Goal: Information Seeking & Learning: Find contact information

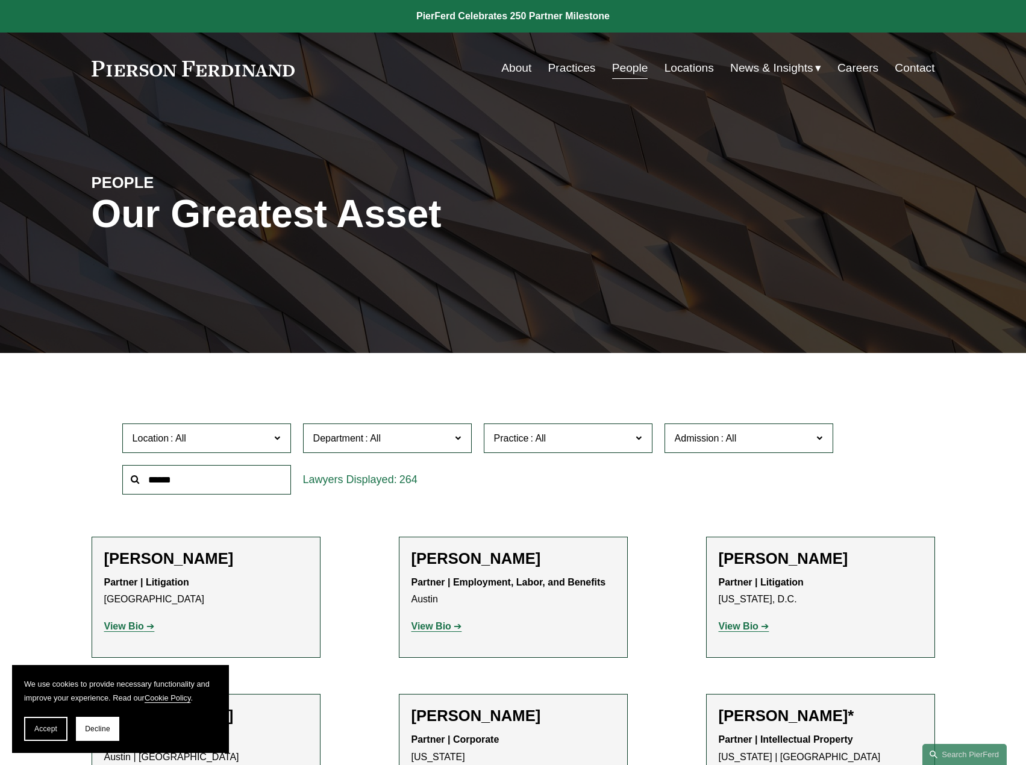
click at [689, 68] on link "Locations" at bounding box center [689, 68] width 49 height 23
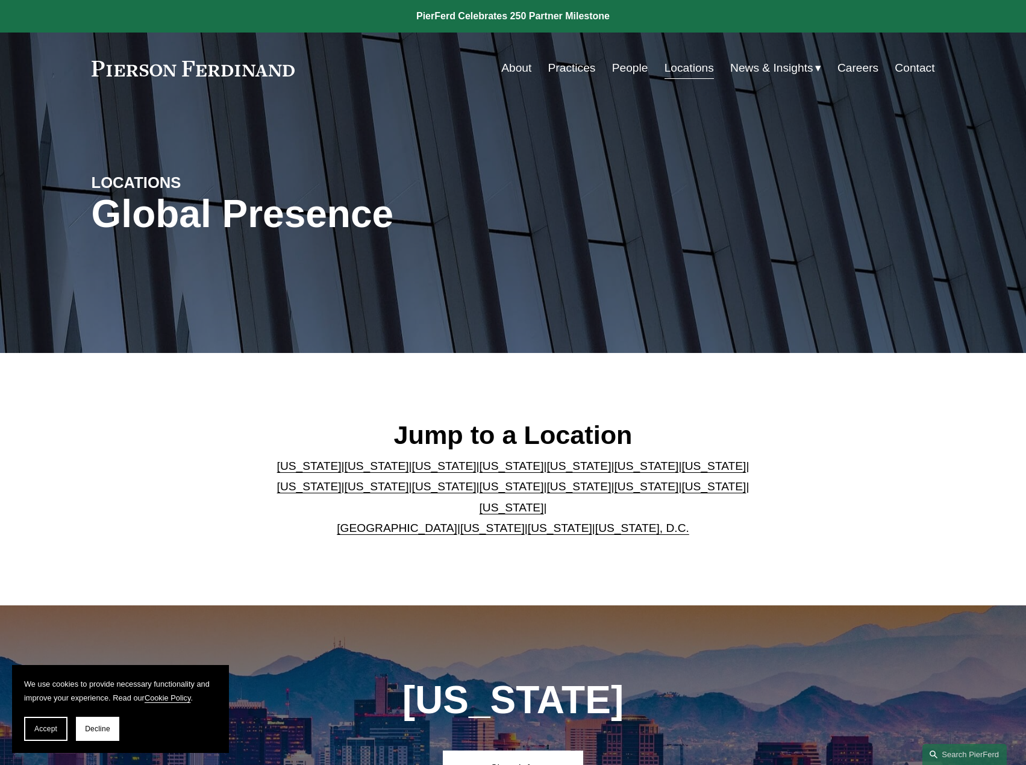
click at [544, 501] on link "[US_STATE]" at bounding box center [512, 507] width 64 height 13
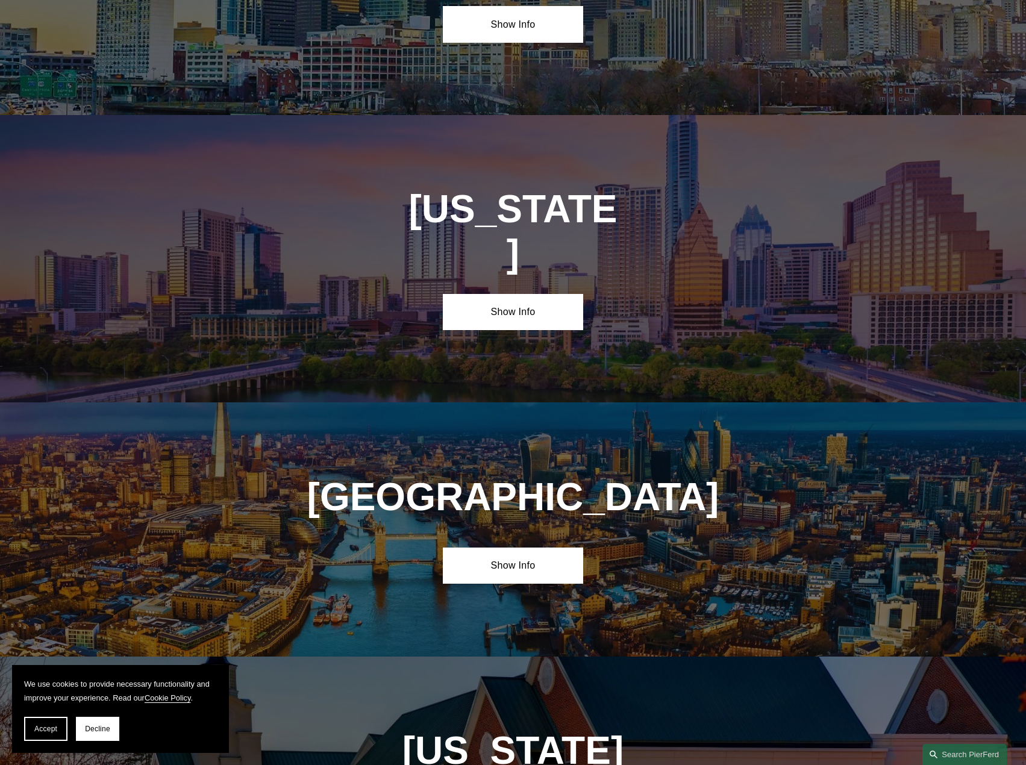
scroll to position [4161, 0]
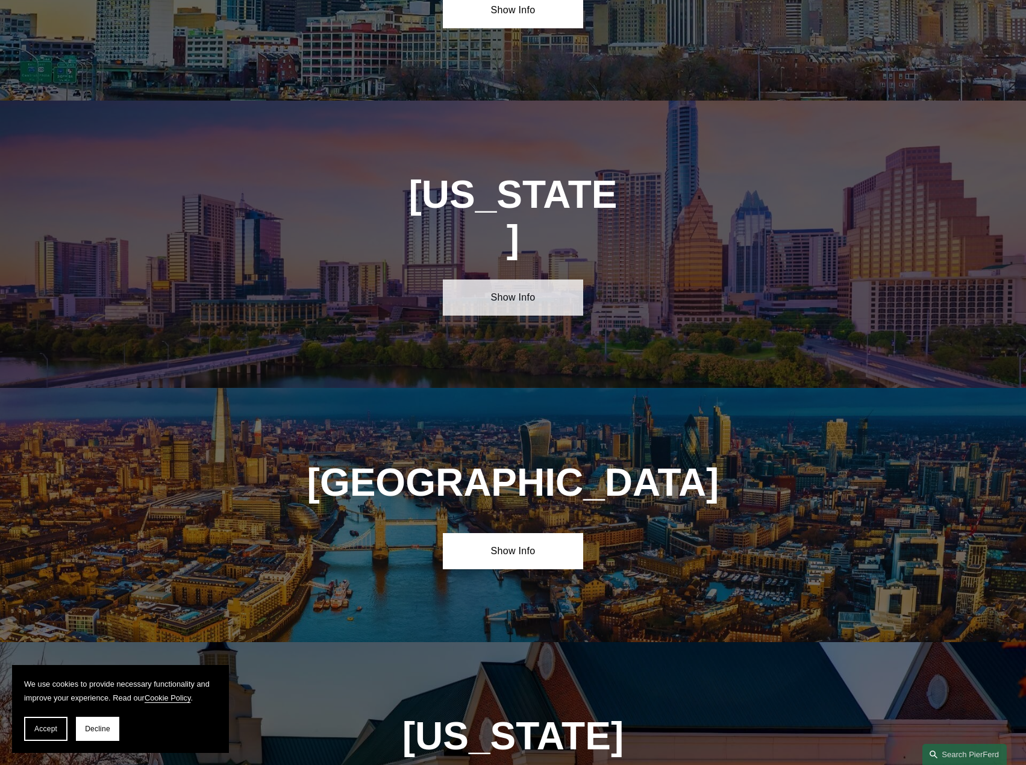
click at [528, 280] on link "Show Info" at bounding box center [513, 298] width 140 height 36
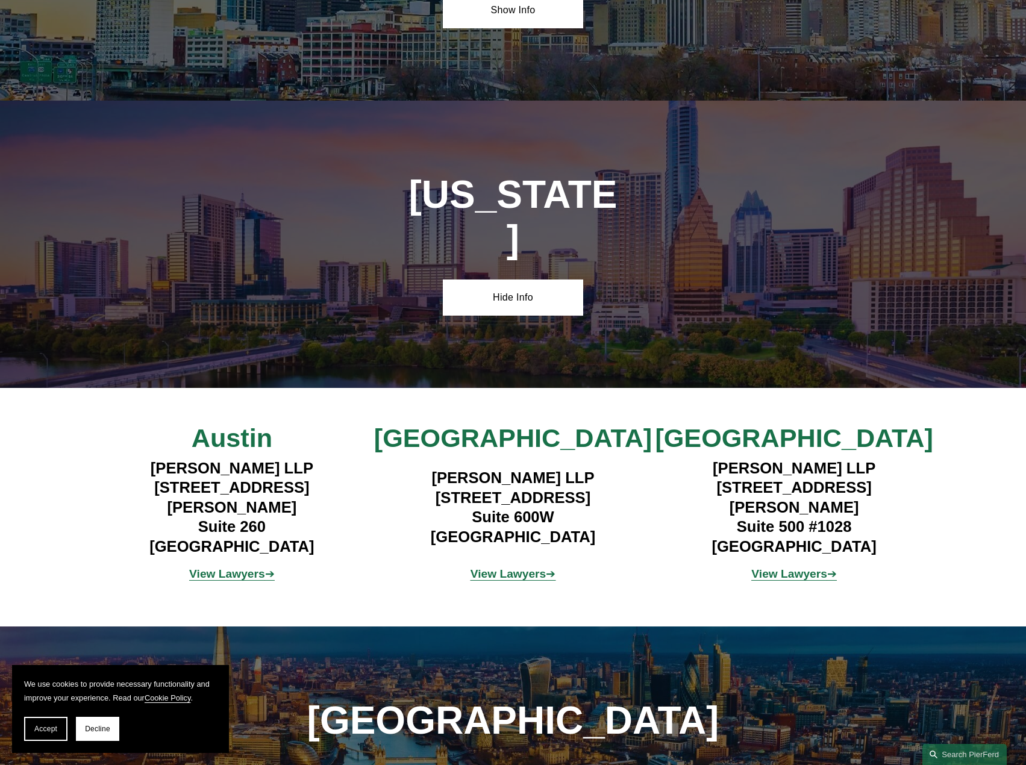
click at [807, 568] on strong "View Lawyers" at bounding box center [789, 574] width 76 height 13
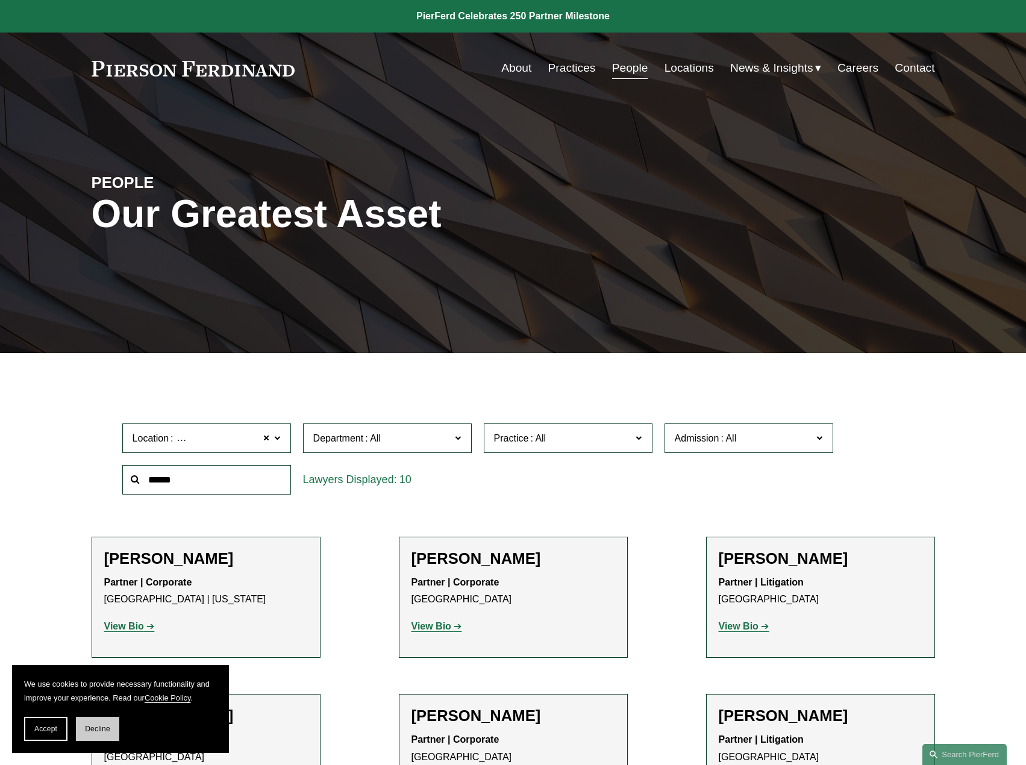
click at [98, 732] on span "Decline" at bounding box center [97, 729] width 25 height 8
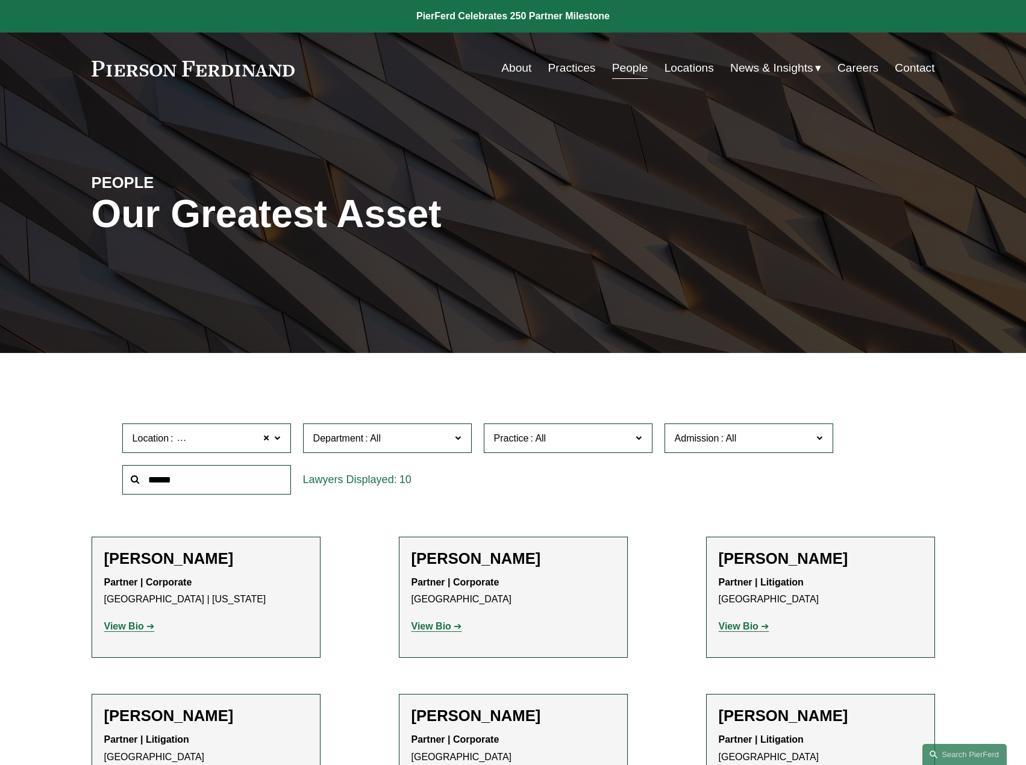
click at [134, 625] on strong "View Bio" at bounding box center [124, 626] width 40 height 10
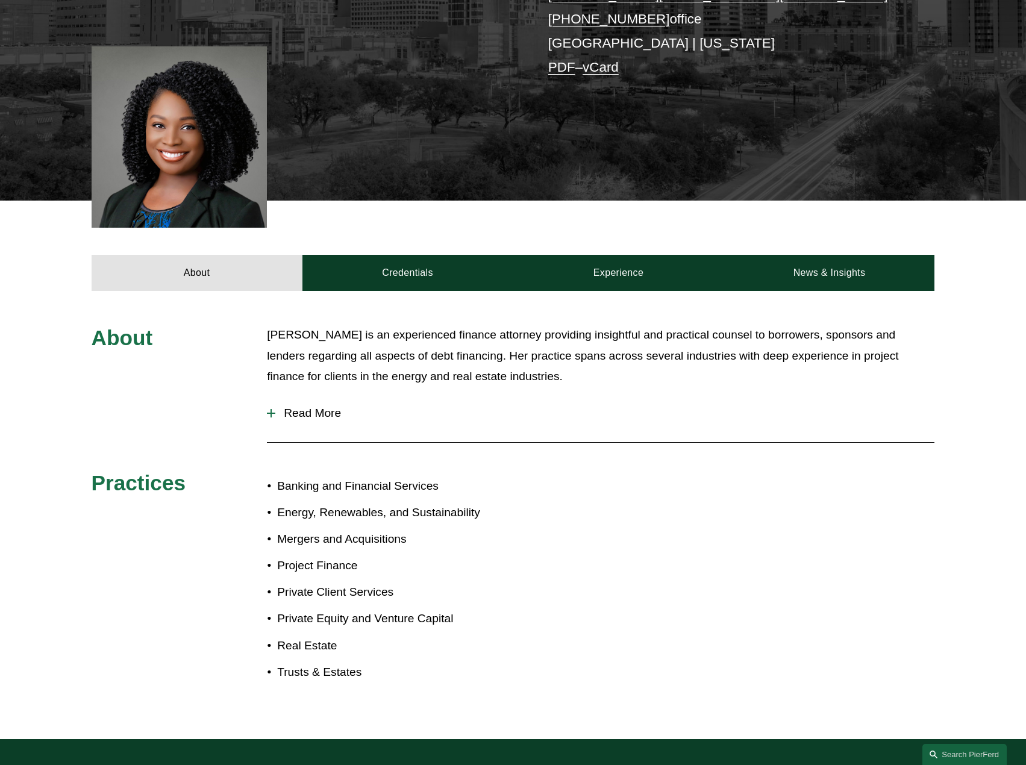
scroll to position [321, 0]
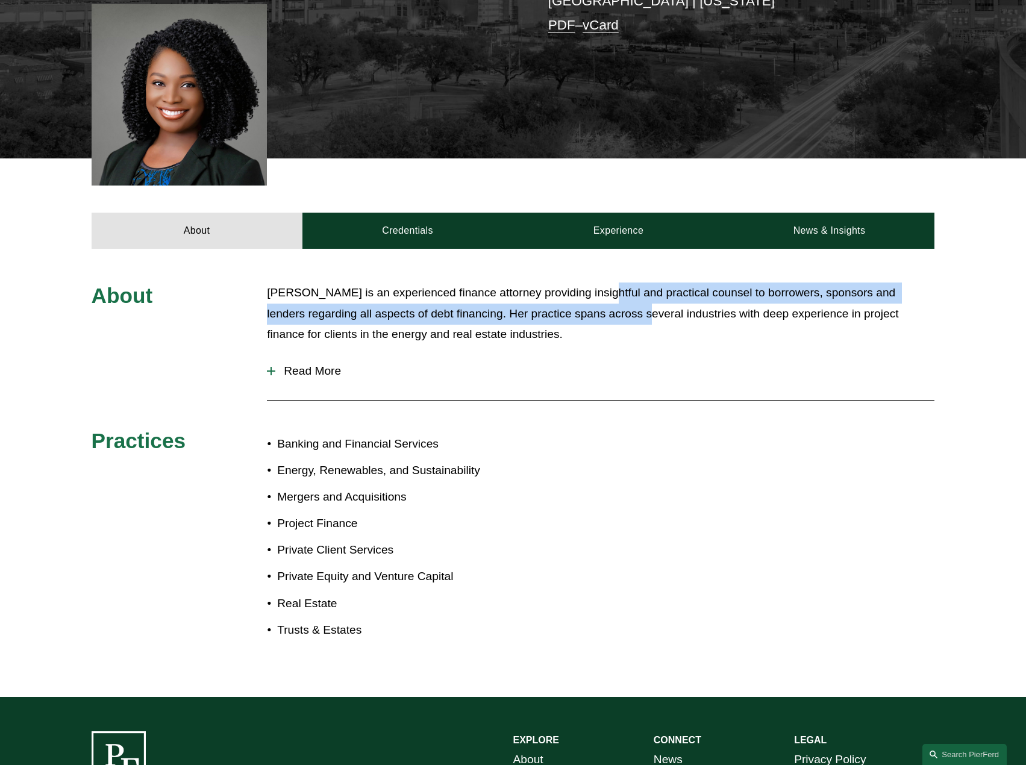
drag, startPoint x: 580, startPoint y: 302, endPoint x: 580, endPoint y: 310, distance: 7.8
click at [580, 310] on p "Priscilla is an experienced finance attorney providing insightful and practical…" at bounding box center [601, 314] width 668 height 63
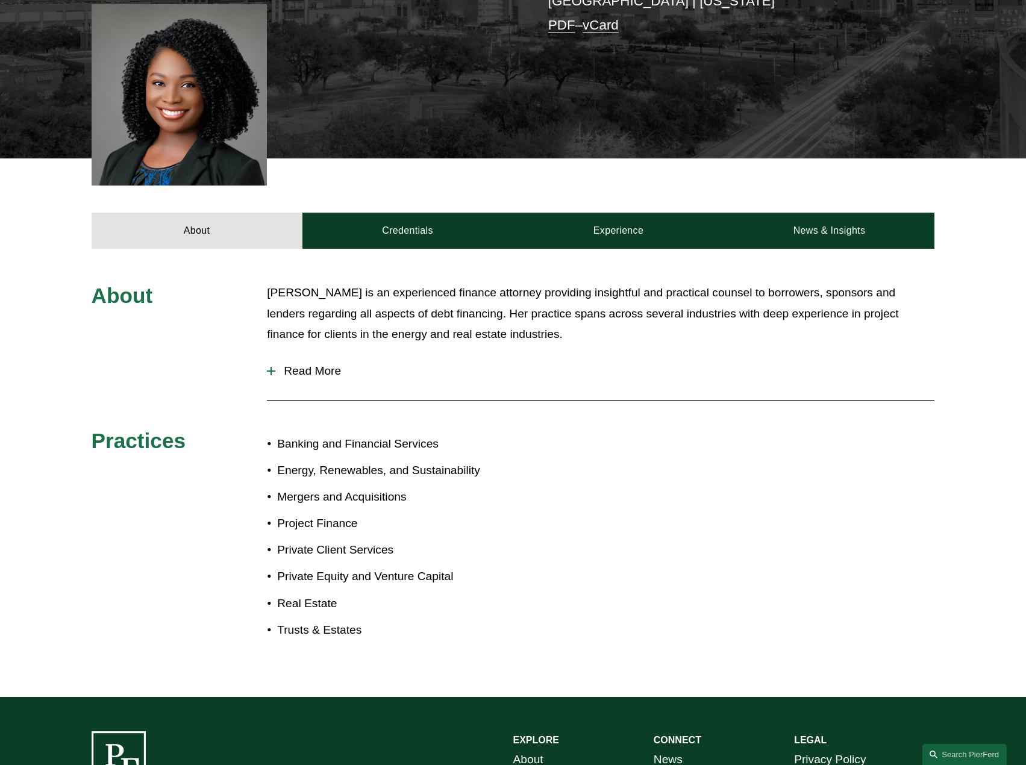
click at [324, 373] on span "Read More" at bounding box center [604, 371] width 659 height 13
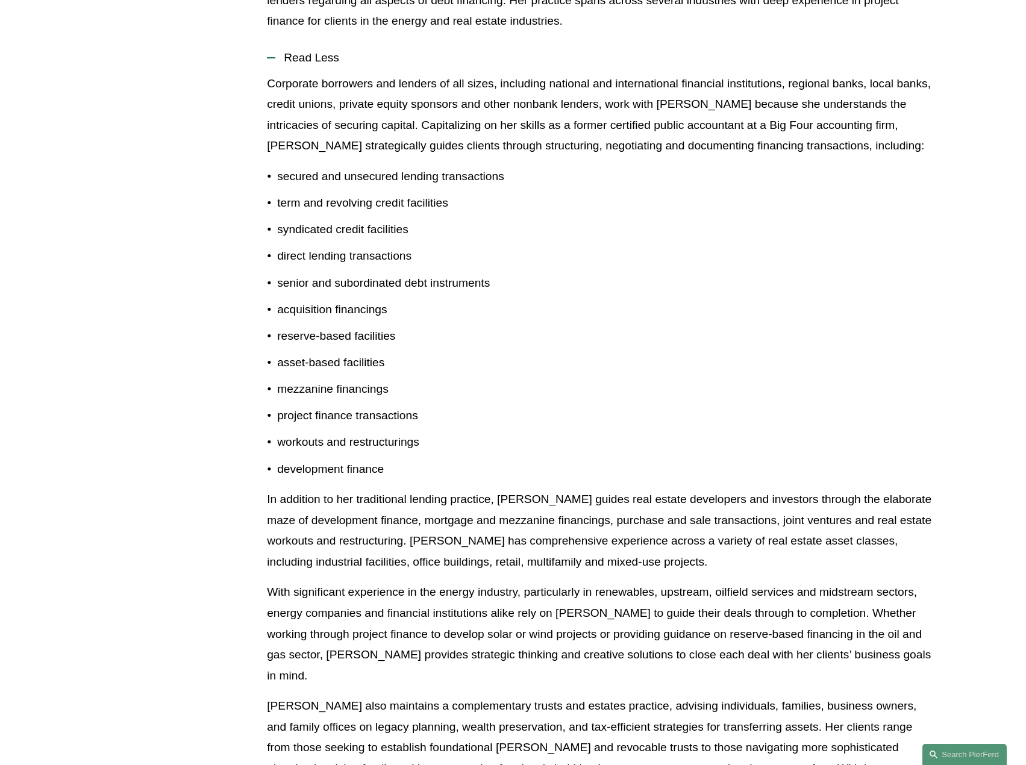
scroll to position [149, 0]
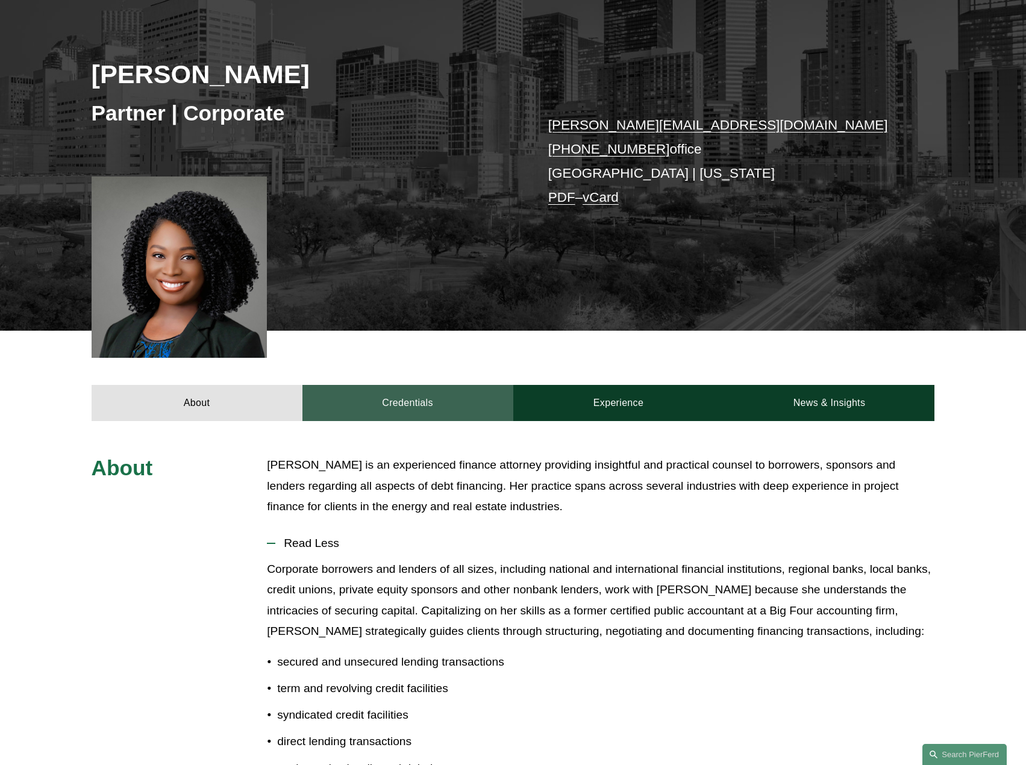
click at [406, 402] on link "Credentials" at bounding box center [407, 403] width 211 height 36
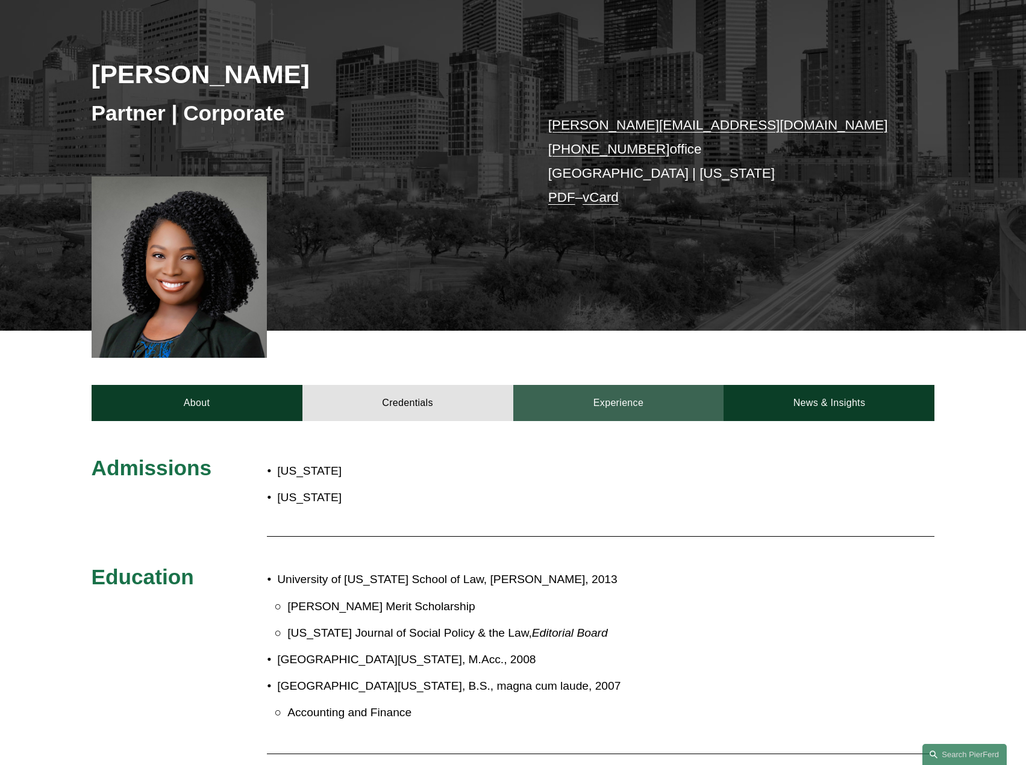
click at [634, 404] on link "Experience" at bounding box center [618, 403] width 211 height 36
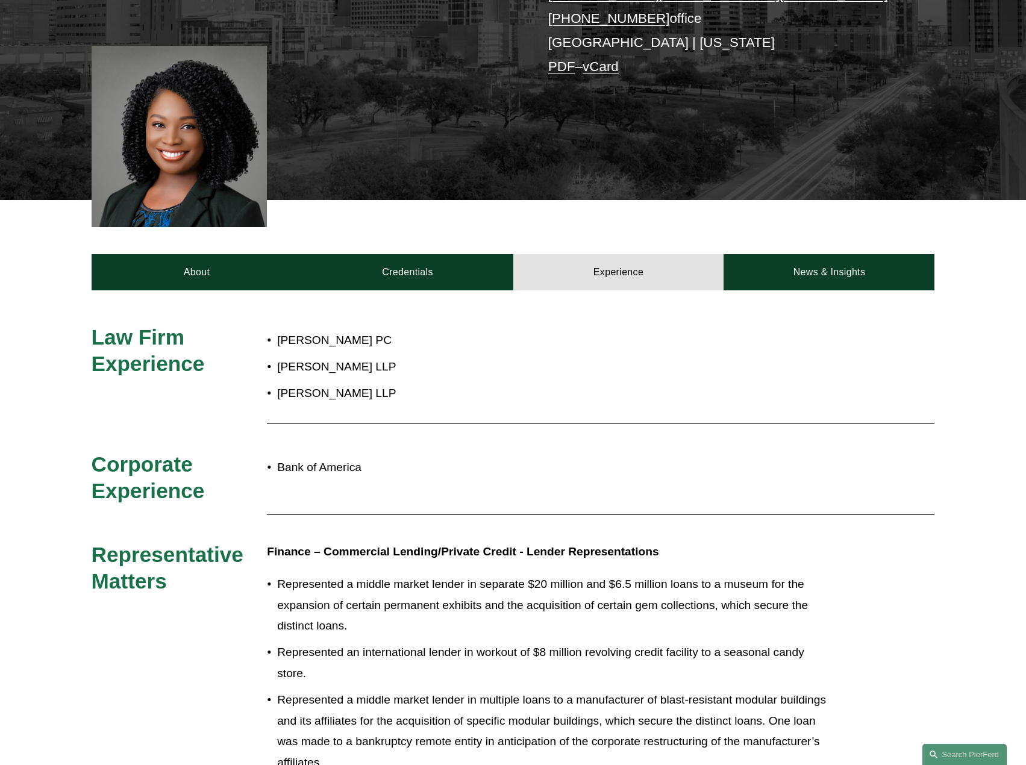
scroll to position [0, 0]
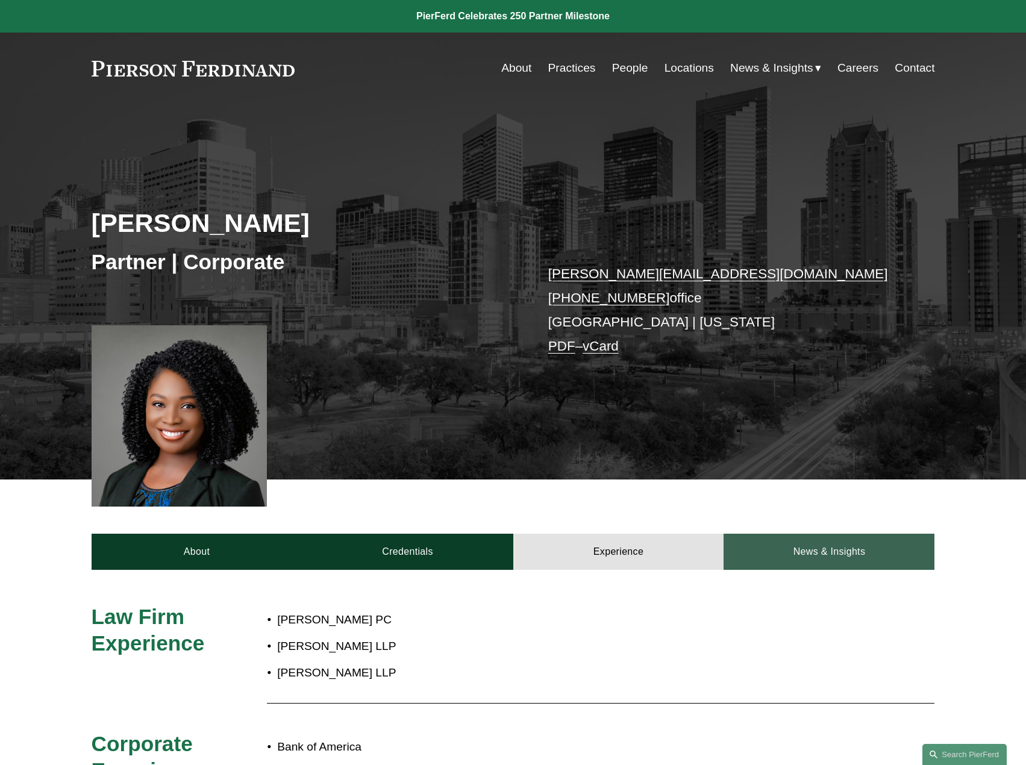
click at [870, 548] on link "News & Insights" at bounding box center [829, 552] width 211 height 36
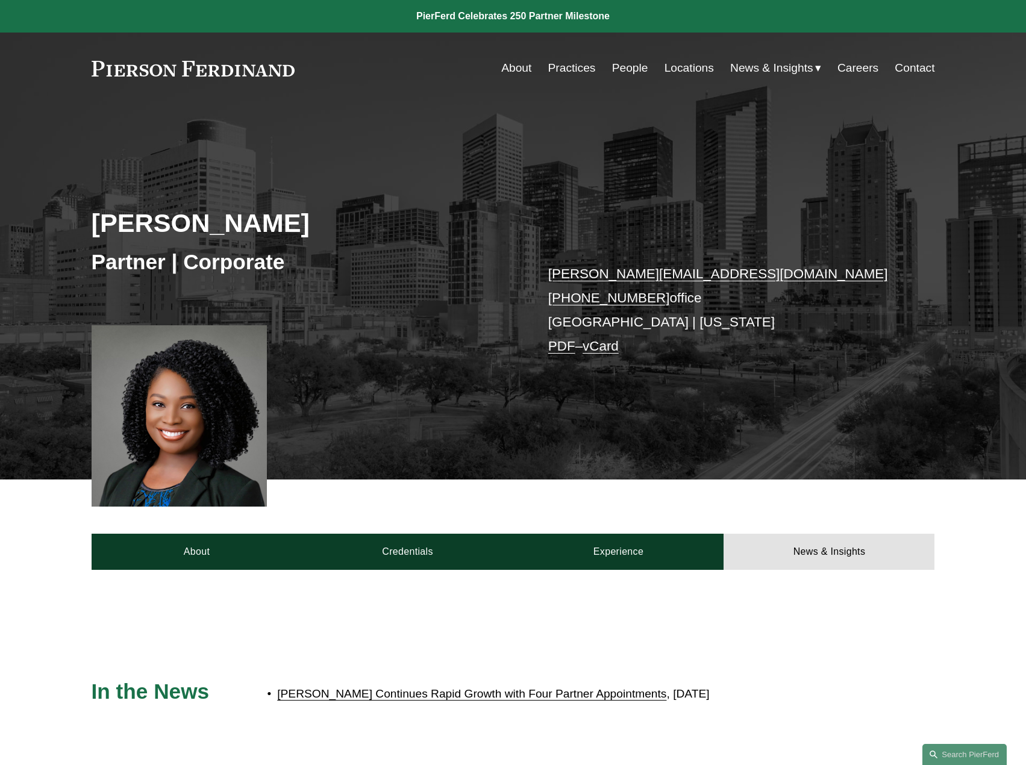
click at [620, 64] on link "People" at bounding box center [630, 68] width 36 height 23
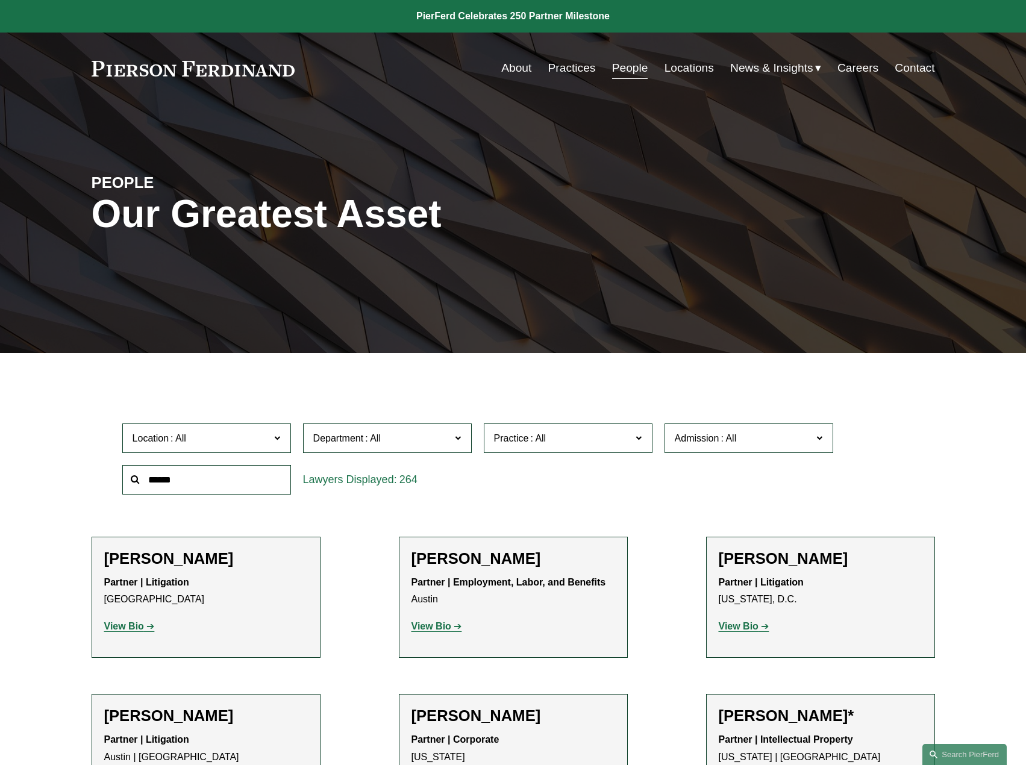
click at [277, 445] on span at bounding box center [277, 438] width 6 height 16
click at [0, 0] on link "[GEOGRAPHIC_DATA]" at bounding box center [0, 0] width 0 height 0
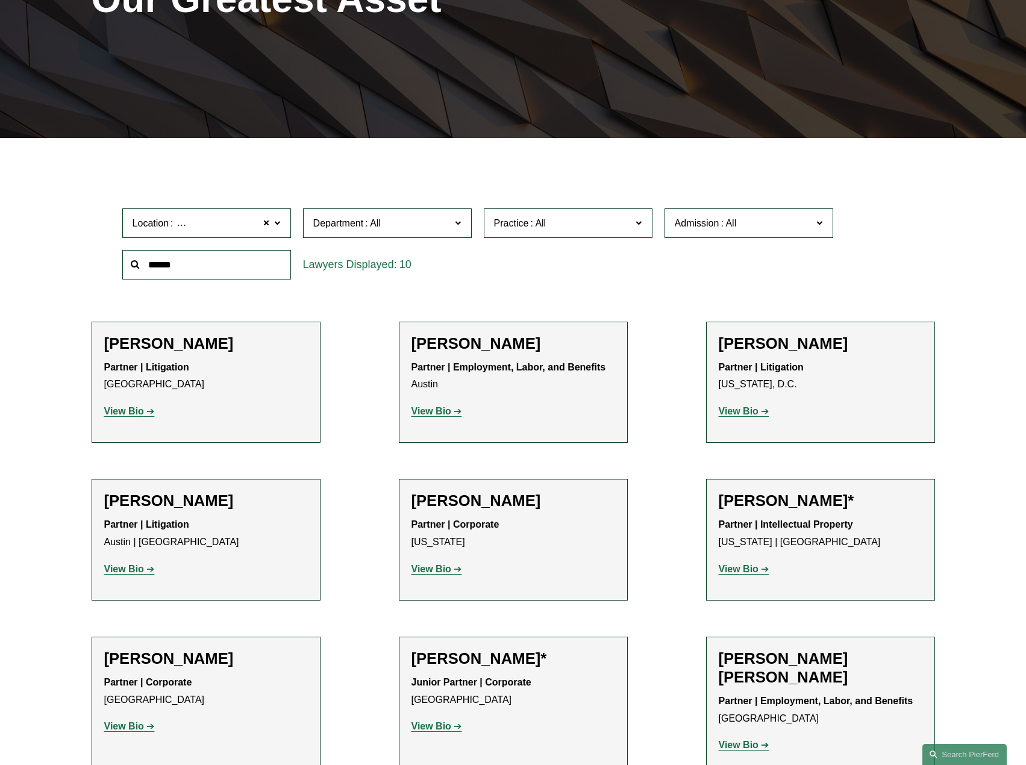
scroll to position [231, 0]
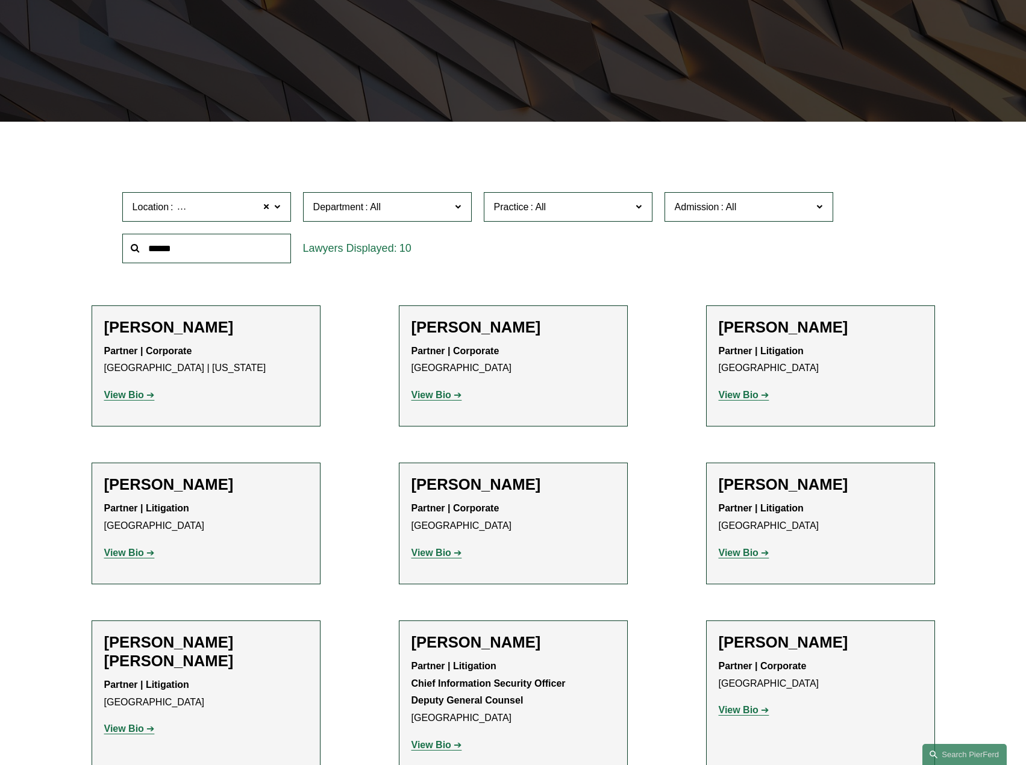
click at [626, 201] on span "Practice" at bounding box center [563, 207] width 138 height 16
click at [0, 0] on link "Banking and Financial Services" at bounding box center [0, 0] width 0 height 0
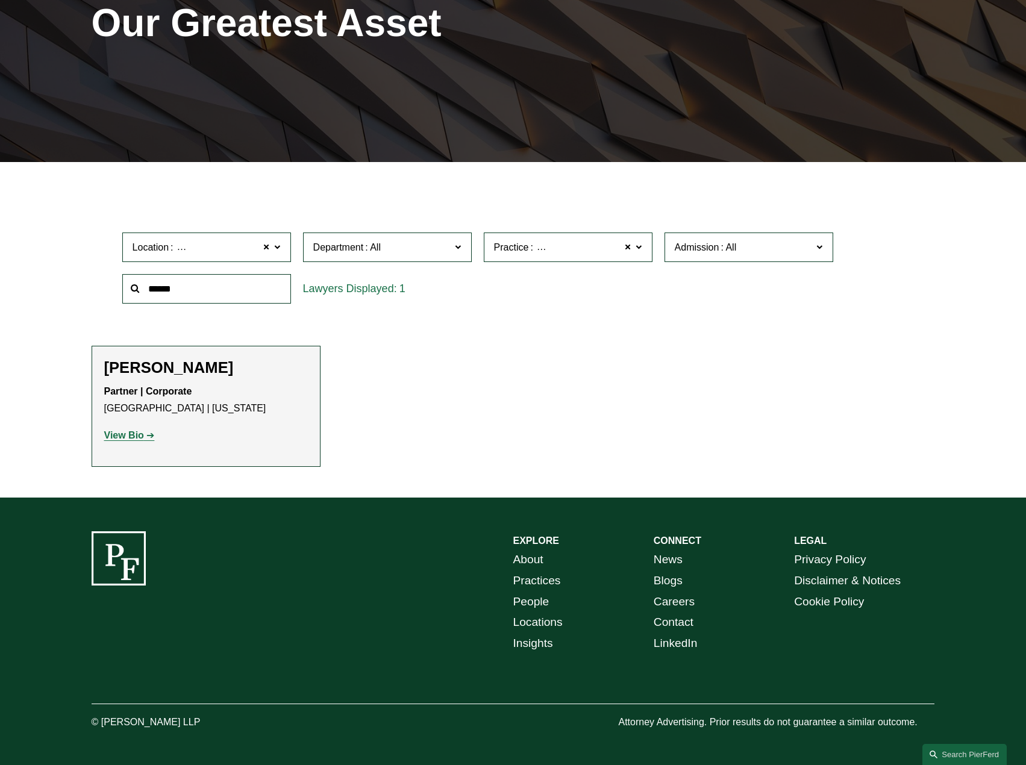
click at [277, 249] on span at bounding box center [277, 247] width 6 height 16
click at [0, 0] on link "All" at bounding box center [0, 0] width 0 height 0
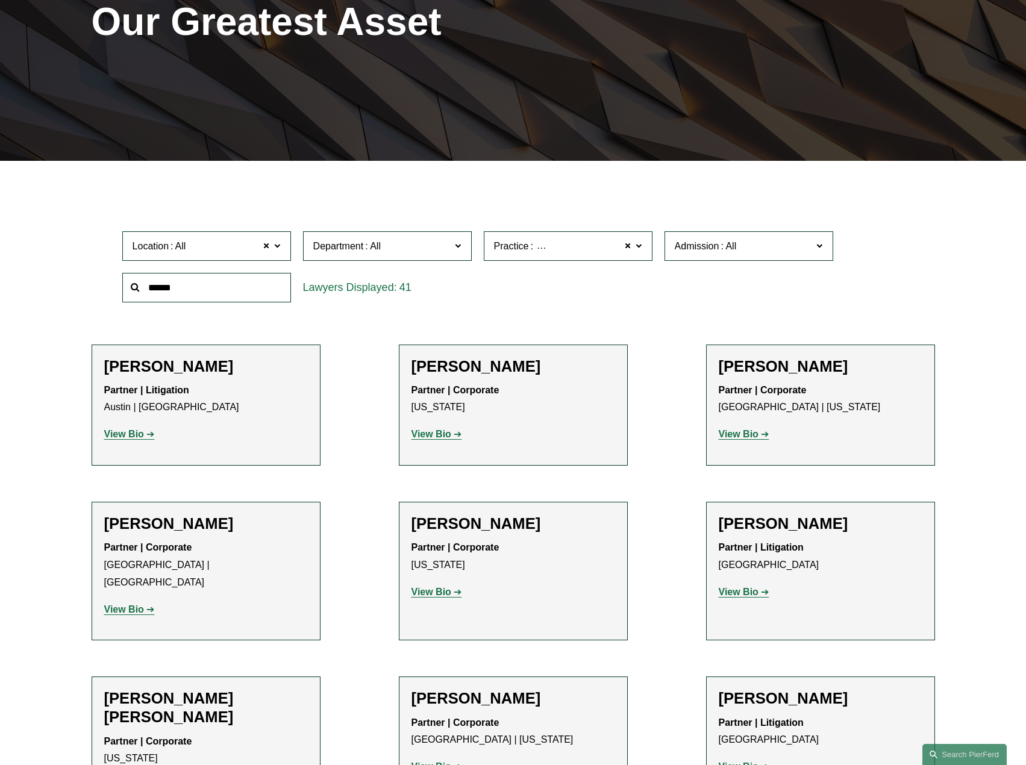
click at [585, 250] on span "Banking and Financial Services" at bounding box center [602, 247] width 134 height 16
drag, startPoint x: 566, startPoint y: 390, endPoint x: 585, endPoint y: 385, distance: 19.3
click at [0, 0] on link "Banking and Financial Services" at bounding box center [0, 0] width 0 height 0
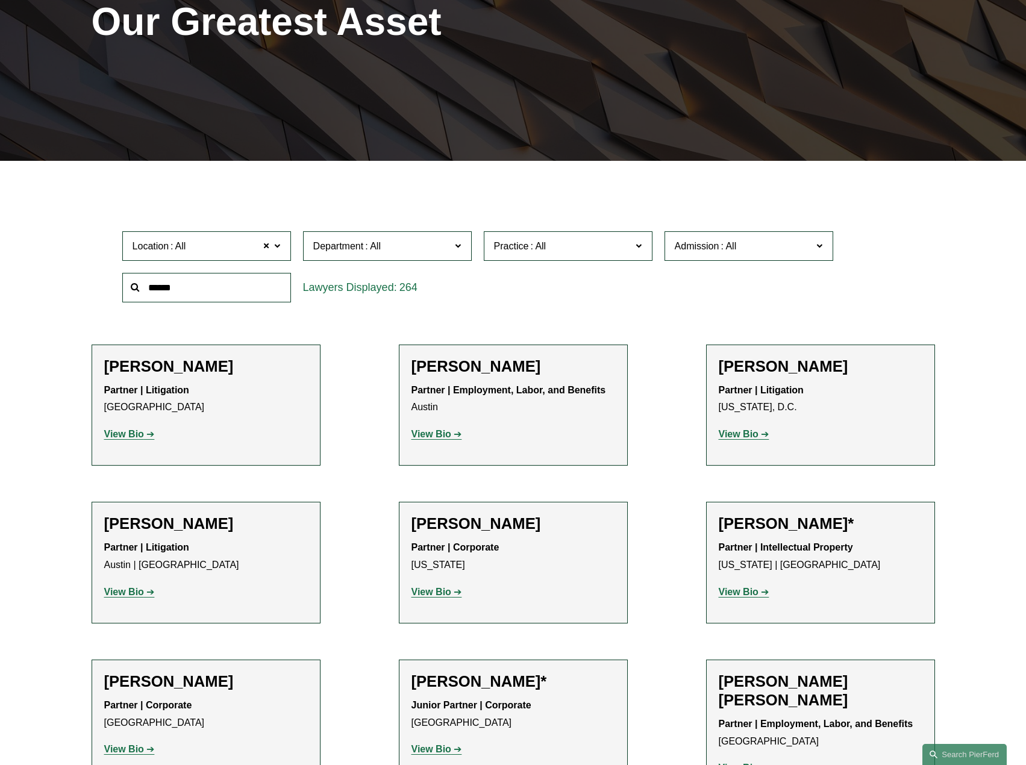
click at [639, 248] on span at bounding box center [639, 246] width 6 height 16
click at [0, 0] on link "Banking and Financial Services" at bounding box center [0, 0] width 0 height 0
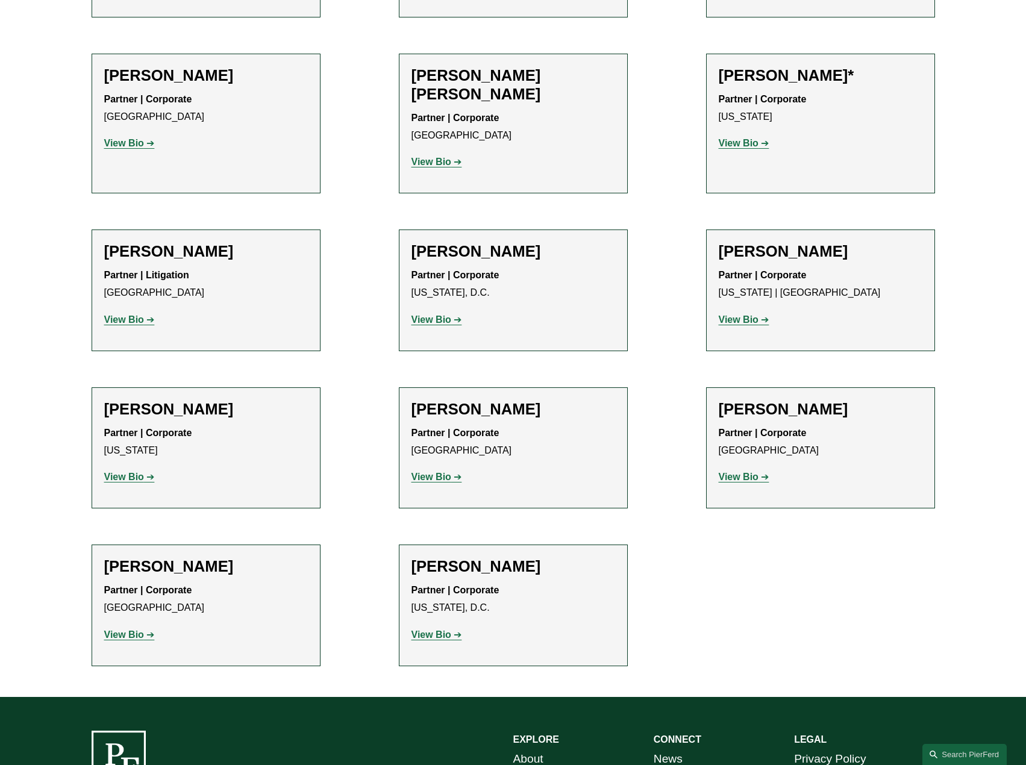
scroll to position [2281, 0]
